Goal: Find specific page/section: Find specific page/section

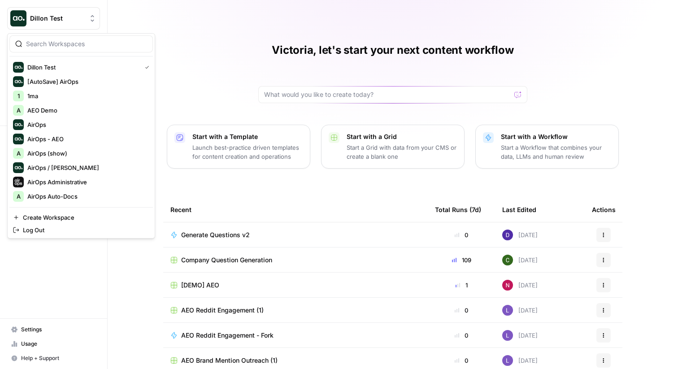
click at [69, 18] on span "Dillon Test" at bounding box center [57, 18] width 54 height 9
click at [66, 48] on input "search" at bounding box center [86, 43] width 121 height 9
type input "vick"
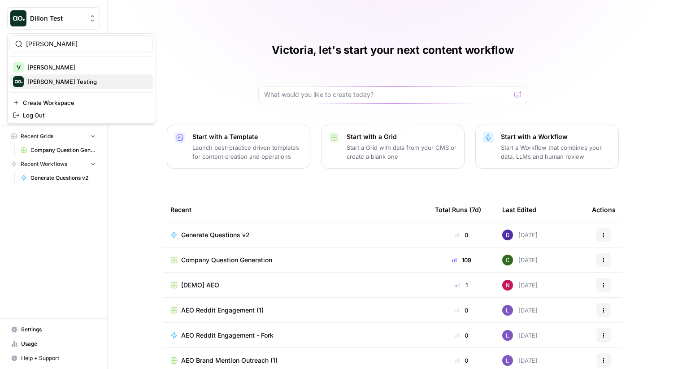
click at [61, 81] on span "[PERSON_NAME] Testing" at bounding box center [86, 81] width 118 height 9
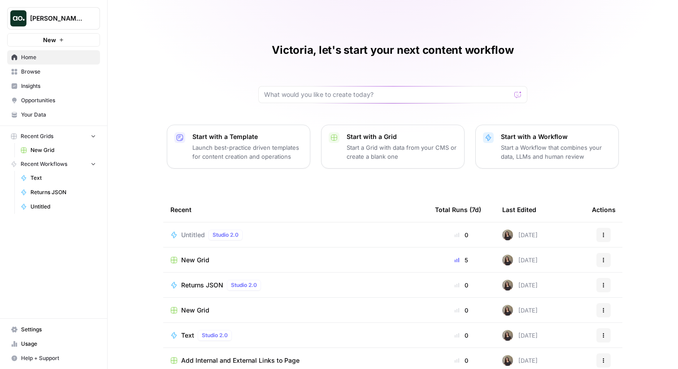
click at [553, 151] on p "Start a Workflow that combines your data, LLMs and human review" at bounding box center [556, 152] width 110 height 18
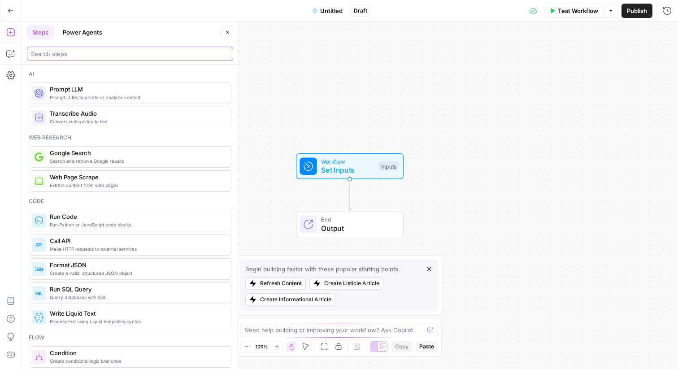
click at [97, 53] on input "search" at bounding box center [130, 53] width 198 height 9
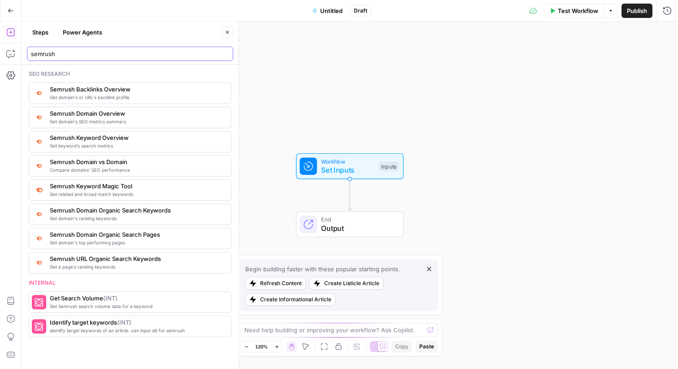
type input "semrush"
click at [11, 11] on icon "button" at bounding box center [11, 11] width 6 height 6
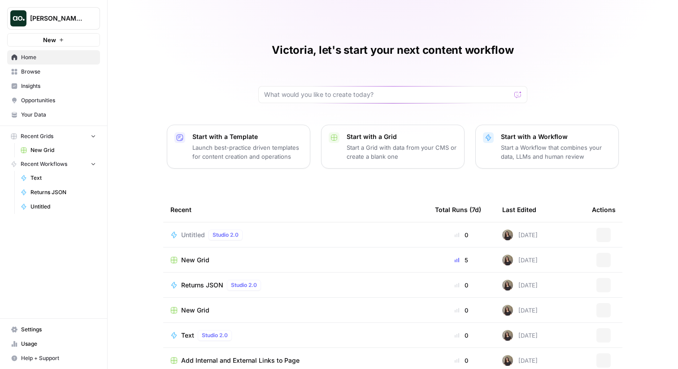
click at [396, 152] on p "Start a Grid with data from your CMS or create a blank one" at bounding box center [402, 152] width 110 height 18
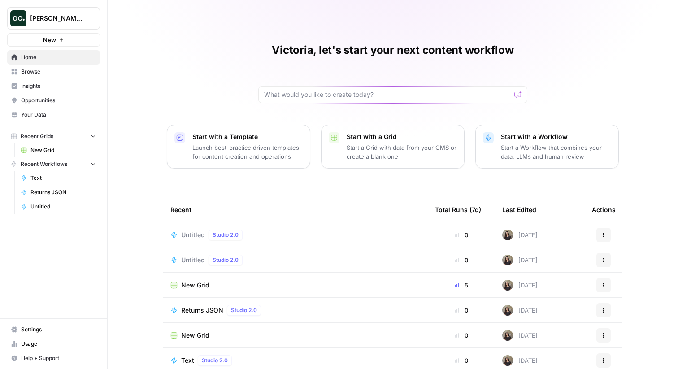
click at [39, 85] on span "Insights" at bounding box center [58, 86] width 75 height 8
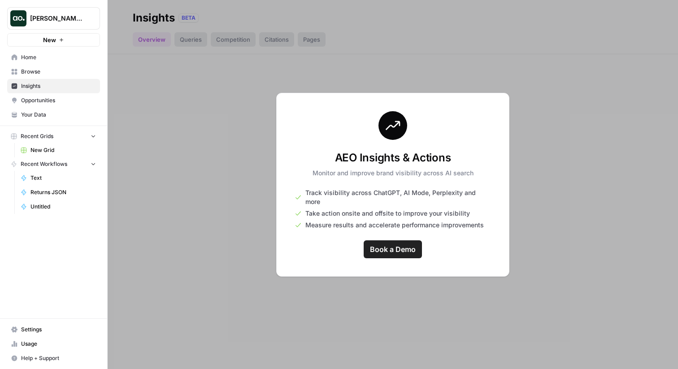
click at [273, 39] on div at bounding box center [393, 184] width 570 height 369
click at [70, 17] on span "Vicky Testing" at bounding box center [57, 18] width 54 height 9
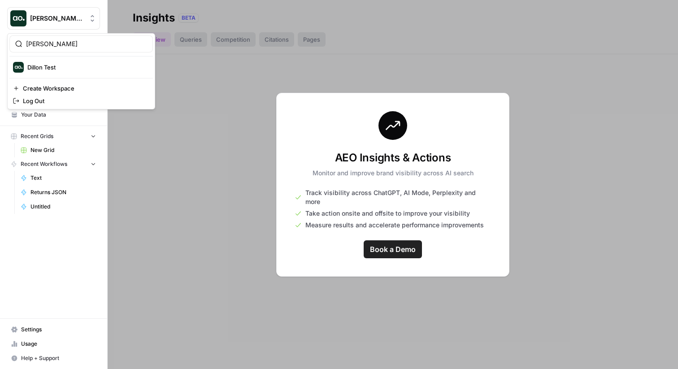
type input "dill"
click at [31, 65] on span "Dillon Test" at bounding box center [86, 67] width 118 height 9
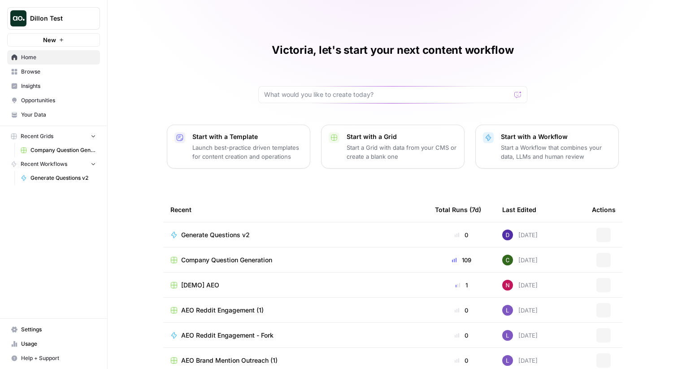
click at [43, 79] on link "Insights" at bounding box center [53, 86] width 93 height 14
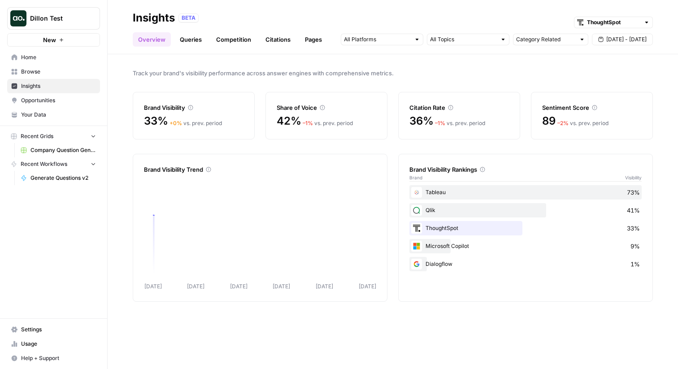
click at [276, 39] on link "Citations" at bounding box center [278, 39] width 36 height 14
